Goal: Transaction & Acquisition: Purchase product/service

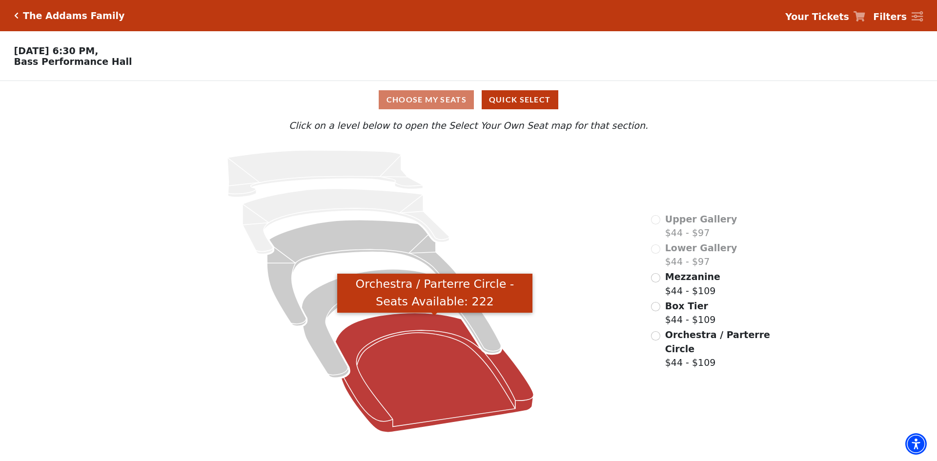
click at [394, 327] on icon "Orchestra / Parterre Circle - Seats Available: 222" at bounding box center [435, 373] width 198 height 120
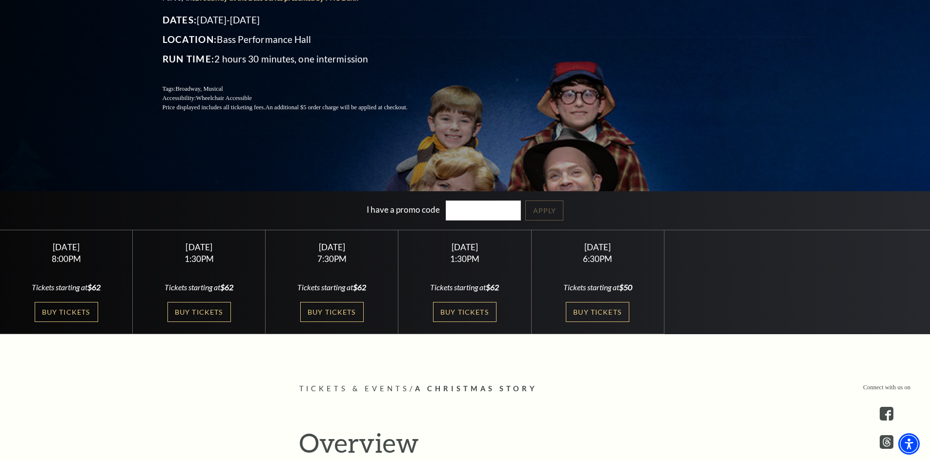
scroll to position [195, 0]
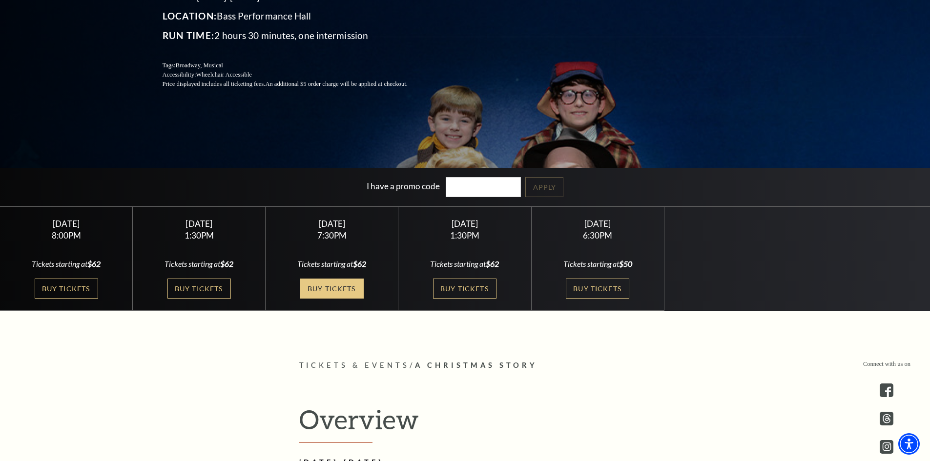
click at [326, 288] on link "Buy Tickets" at bounding box center [331, 289] width 63 height 20
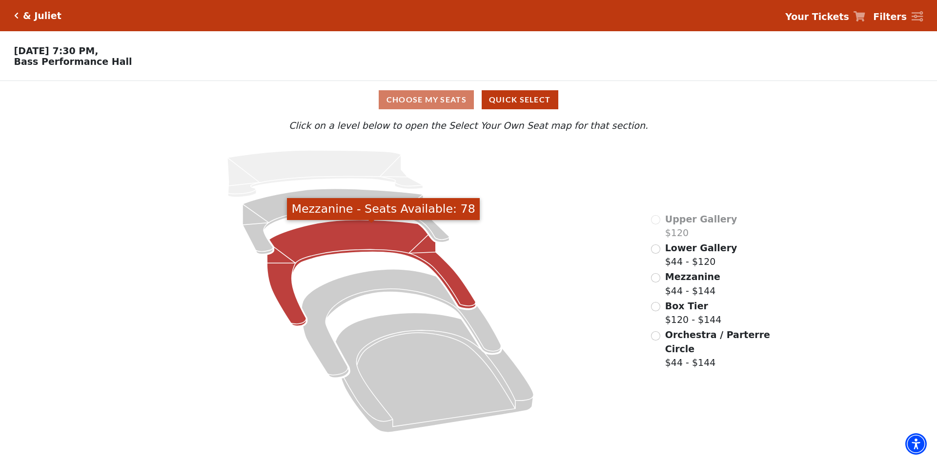
click at [374, 246] on icon "Mezzanine - Seats Available: 78" at bounding box center [371, 273] width 209 height 106
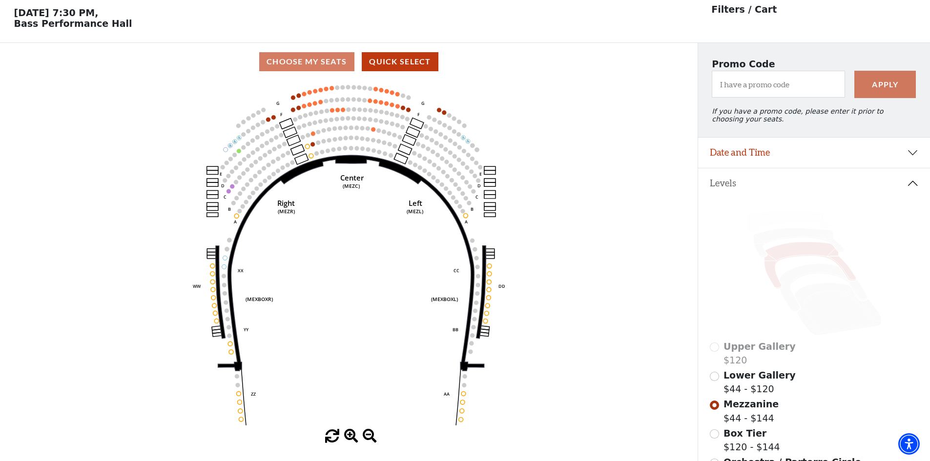
scroll to position [45, 0]
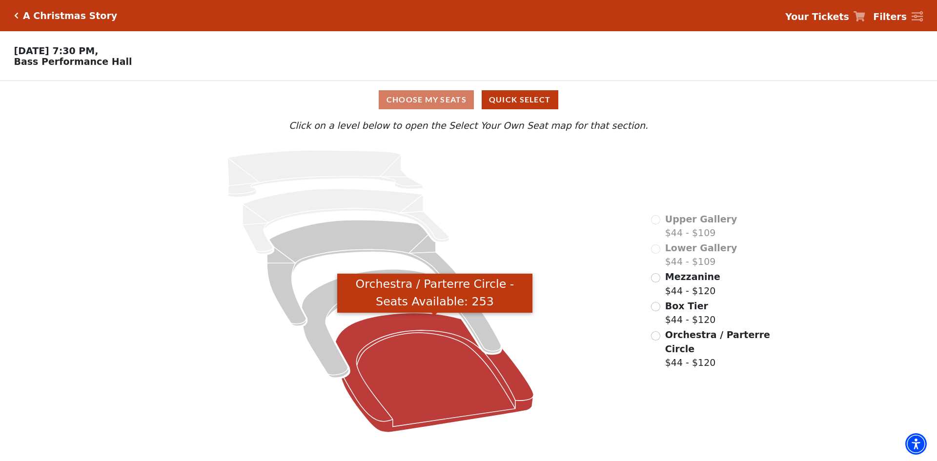
click at [453, 383] on icon "Orchestra / Parterre Circle - Seats Available: 253" at bounding box center [435, 373] width 198 height 120
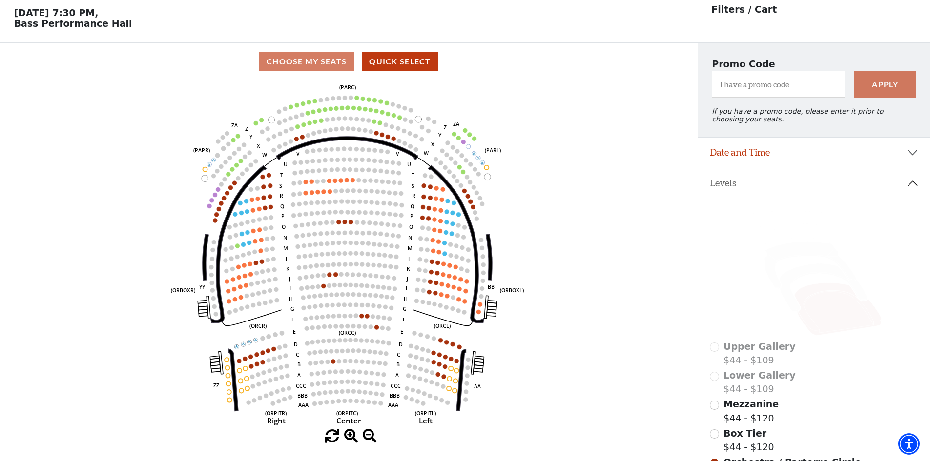
scroll to position [45, 0]
